Goal: Information Seeking & Learning: Understand process/instructions

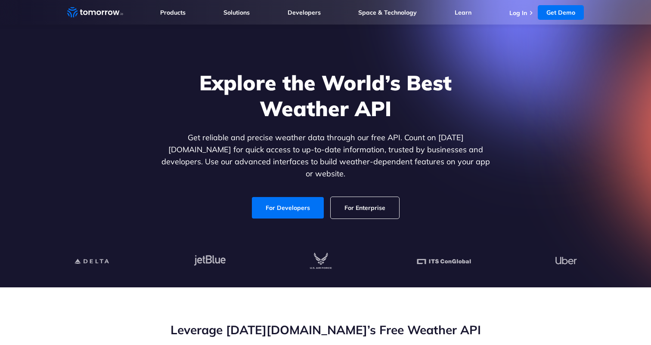
scroll to position [27, 0]
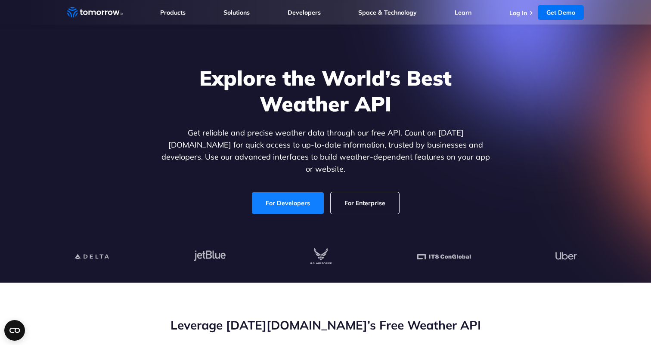
click at [275, 196] on link "For Developers" at bounding box center [288, 203] width 72 height 22
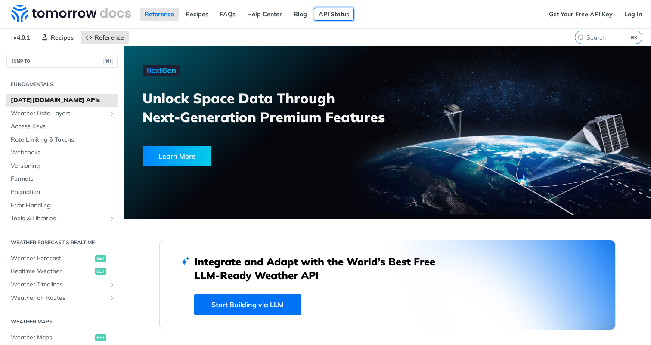
click at [326, 15] on link "API Status" at bounding box center [334, 14] width 40 height 13
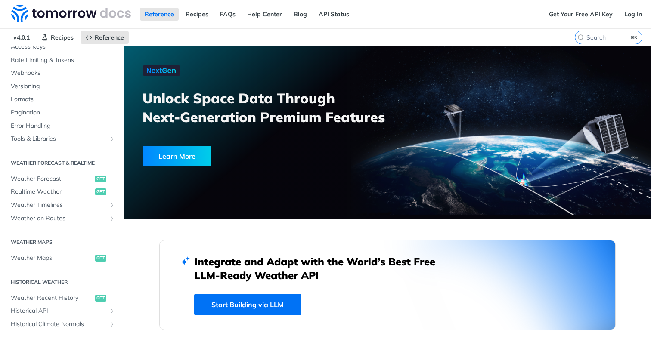
scroll to position [92, 0]
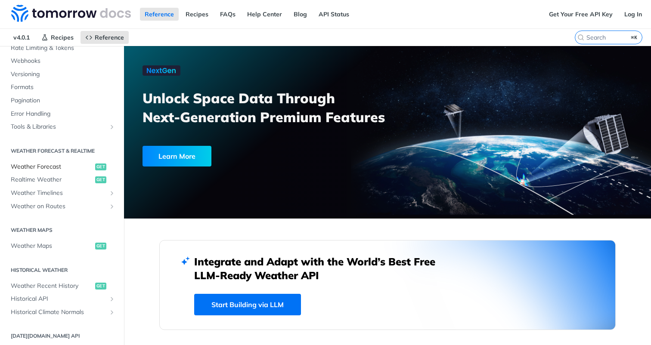
click at [58, 168] on span "Weather Forecast" at bounding box center [52, 167] width 82 height 9
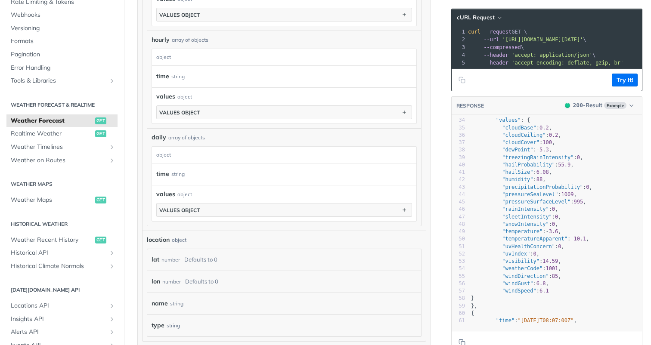
scroll to position [615, 0]
click at [110, 254] on icon "Show subpages for Historical API" at bounding box center [111, 253] width 7 height 7
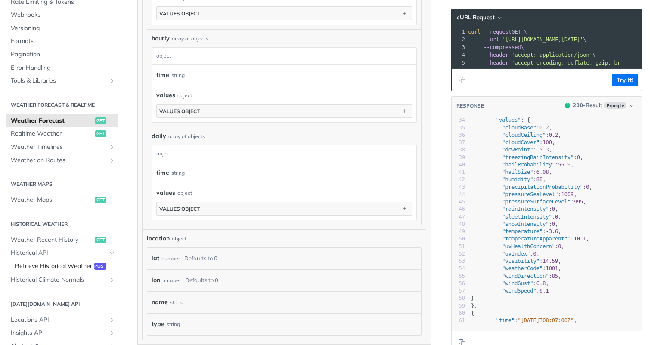
click at [56, 264] on span "Retrieve Historical Weather" at bounding box center [53, 266] width 77 height 9
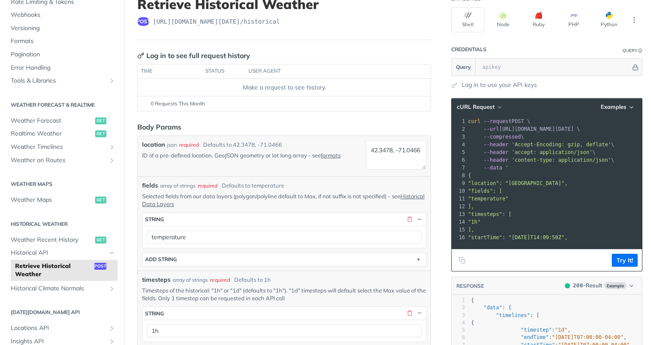
scroll to position [61, 0]
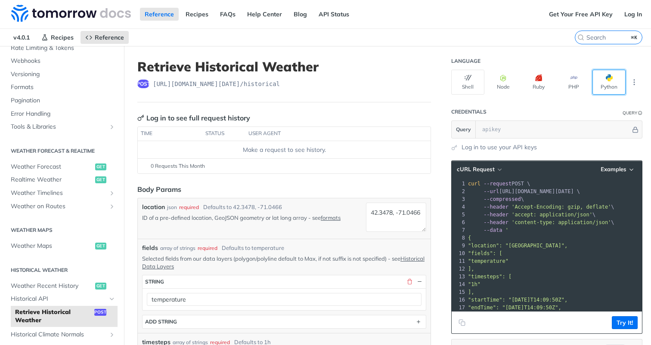
click at [612, 80] on span "button" at bounding box center [612, 77] width 0 height 7
